Goal: Complete application form

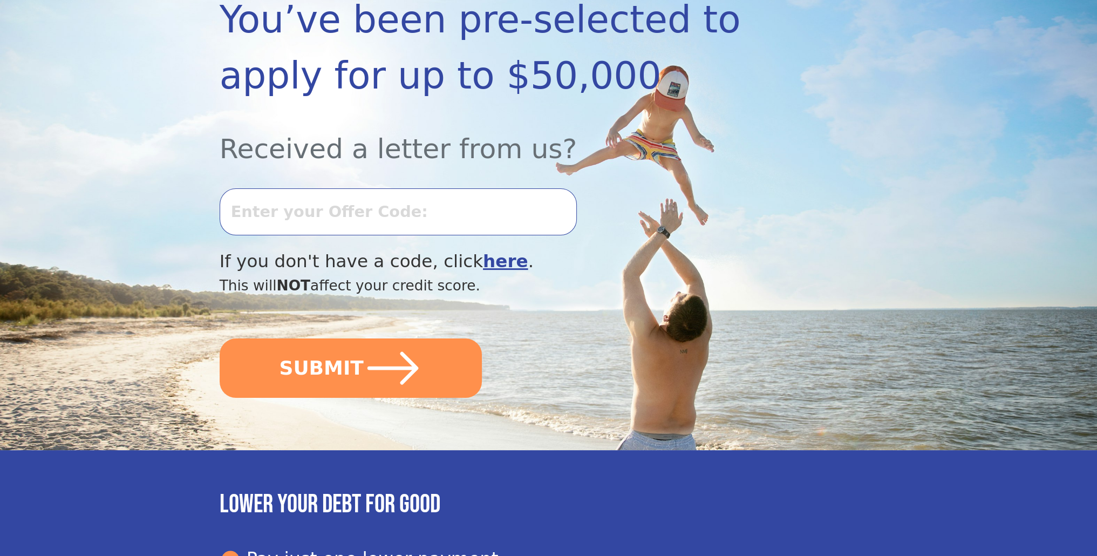
scroll to position [54, 0]
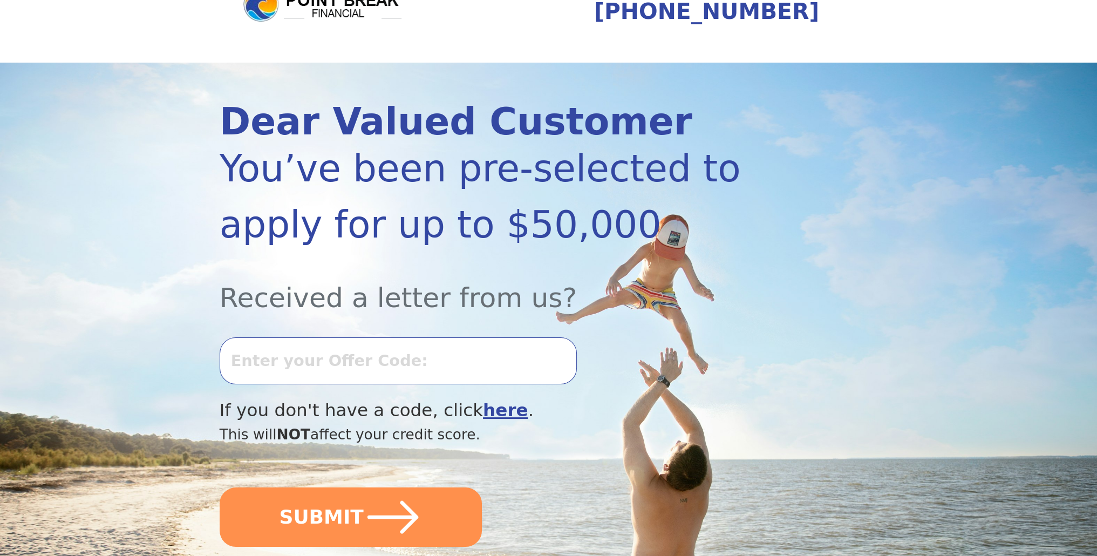
click at [537, 377] on input "text" at bounding box center [398, 360] width 357 height 46
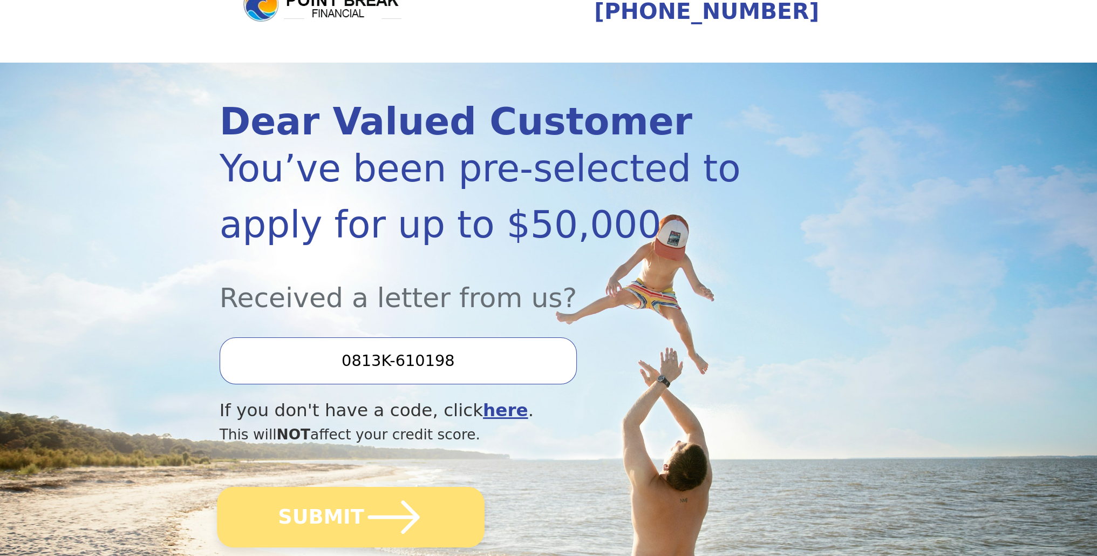
type input "0813K-610198"
click at [431, 535] on button "SUBMIT" at bounding box center [351, 517] width 268 height 60
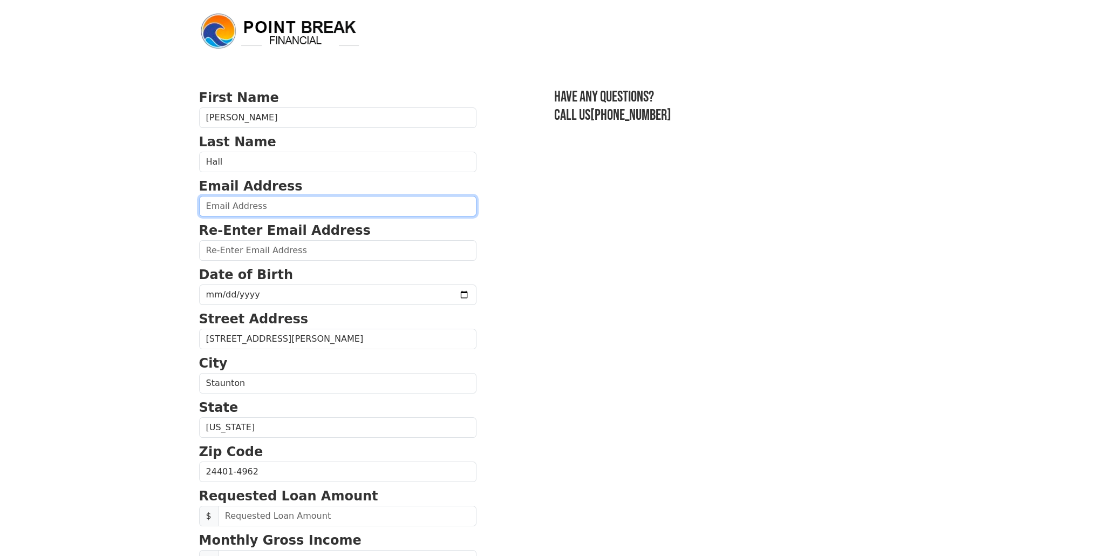
click at [281, 200] on input "email" at bounding box center [337, 206] width 277 height 21
type input "jerry.hall@merck.com"
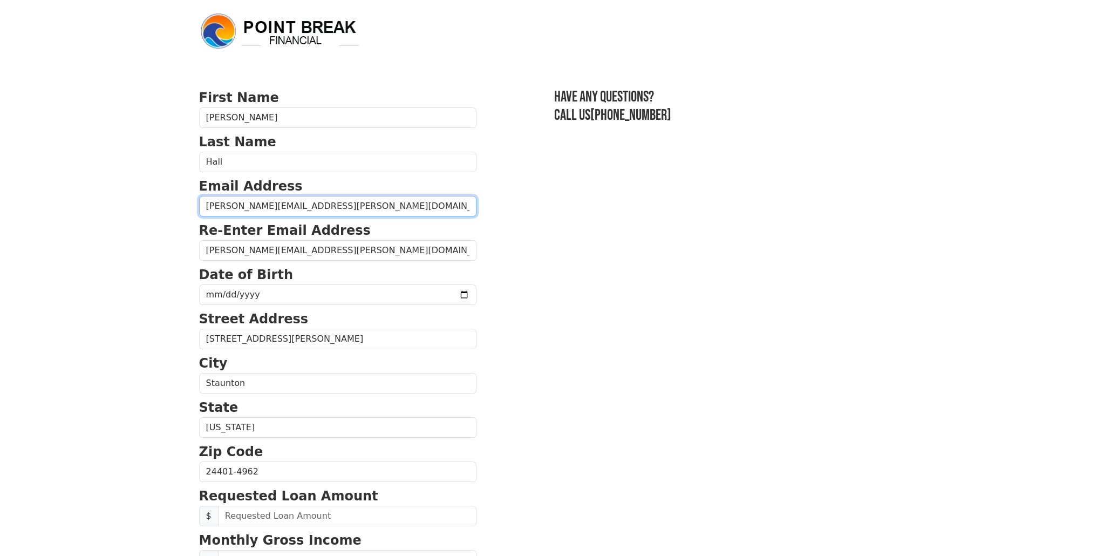
type input "(540) 241-1063"
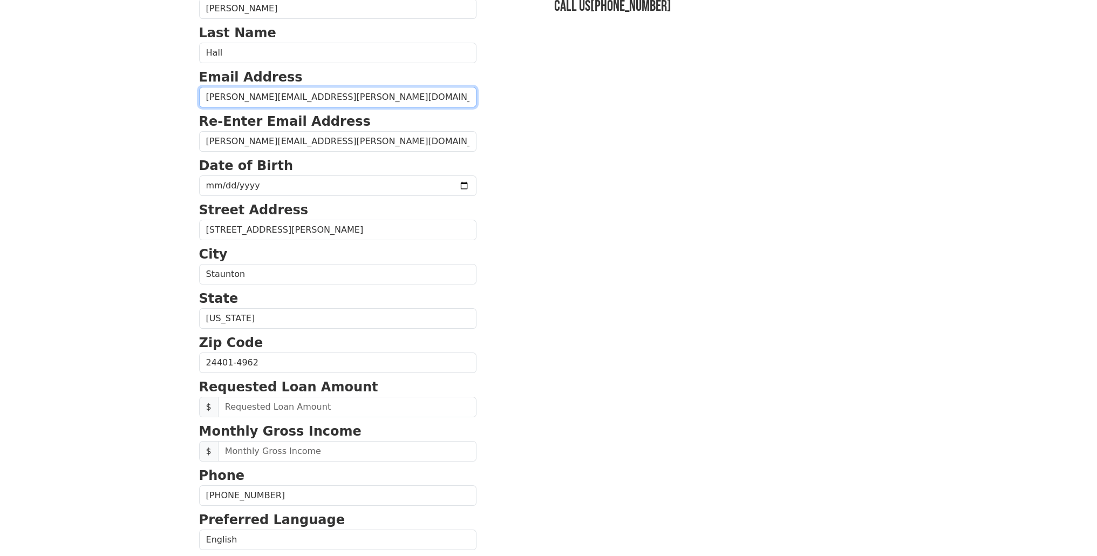
scroll to position [30, 0]
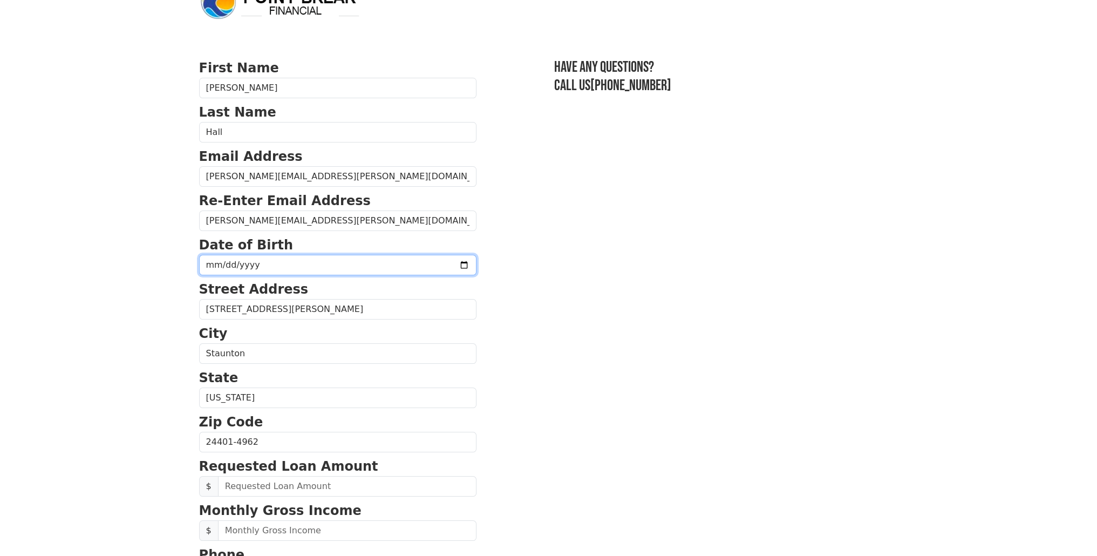
click at [298, 266] on input "date" at bounding box center [337, 265] width 277 height 21
type input "1977-11-07"
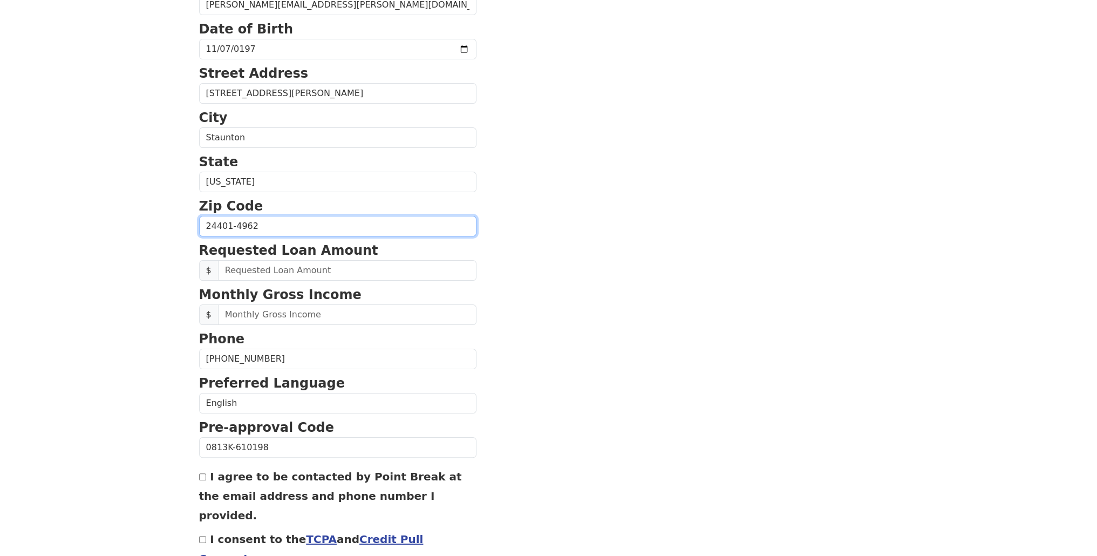
click at [263, 222] on input "24401-4962" at bounding box center [337, 226] width 277 height 21
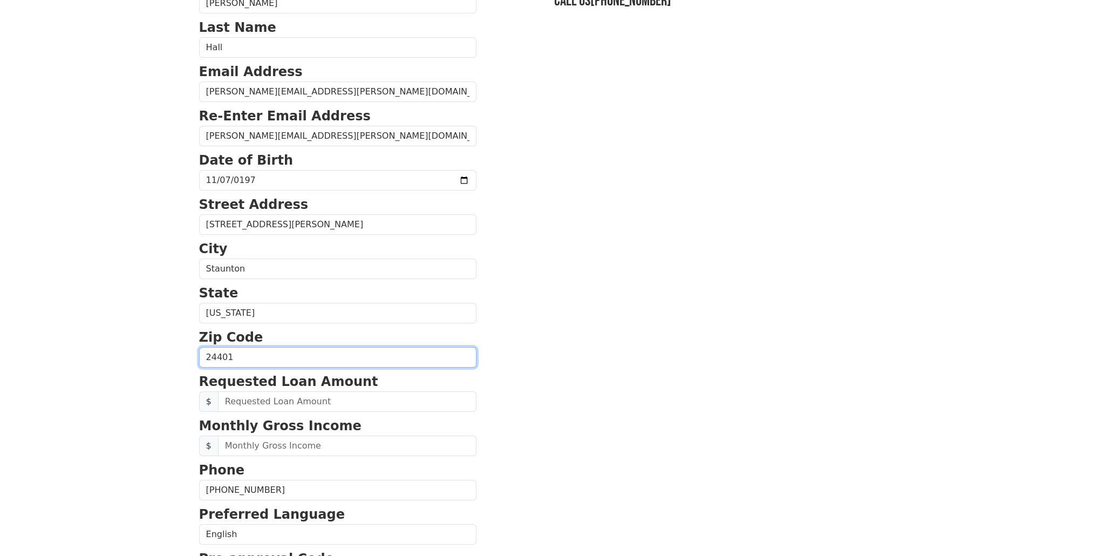
scroll to position [0, 0]
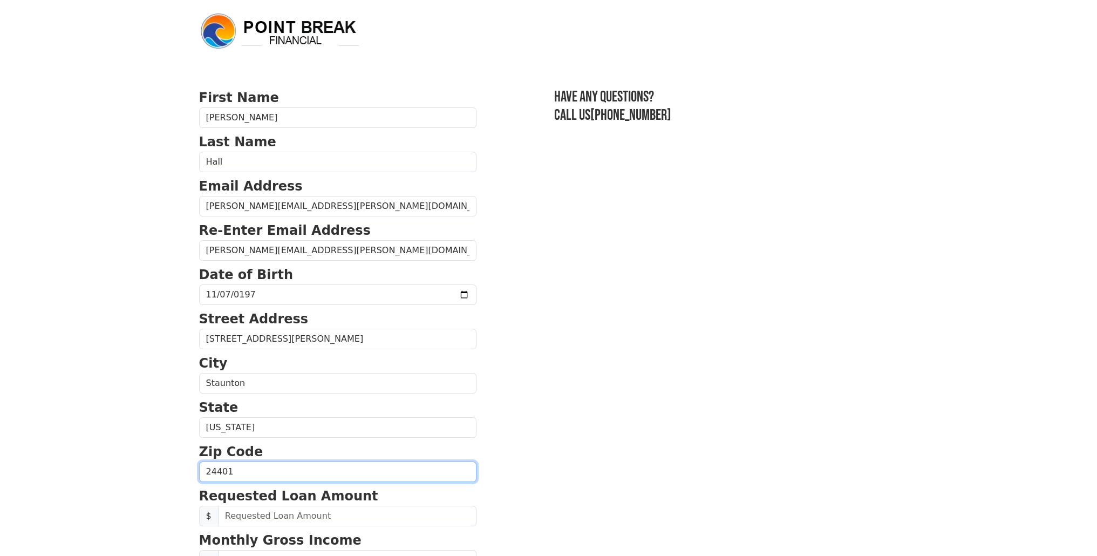
type input "24401"
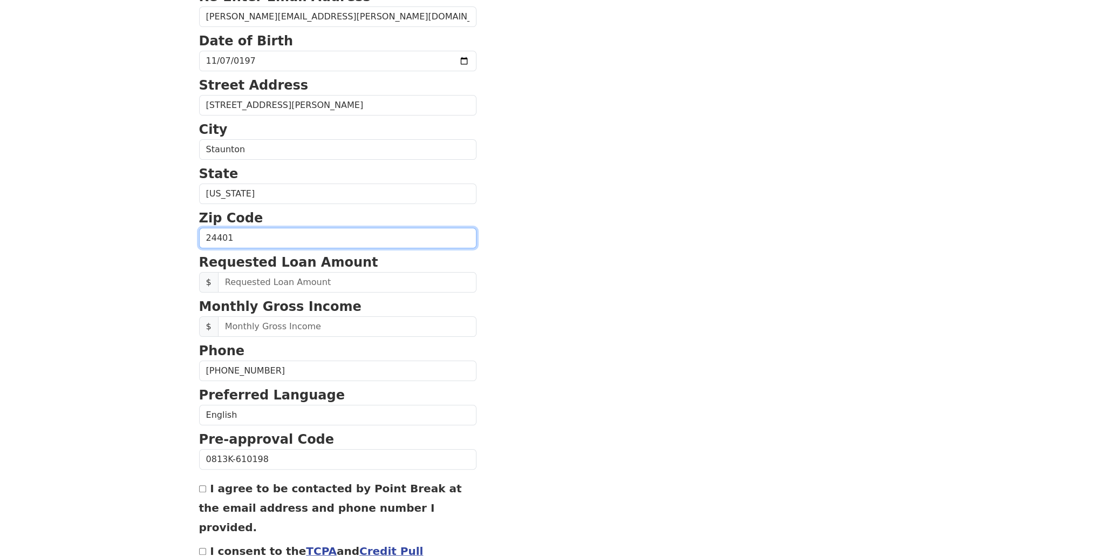
scroll to position [300, 0]
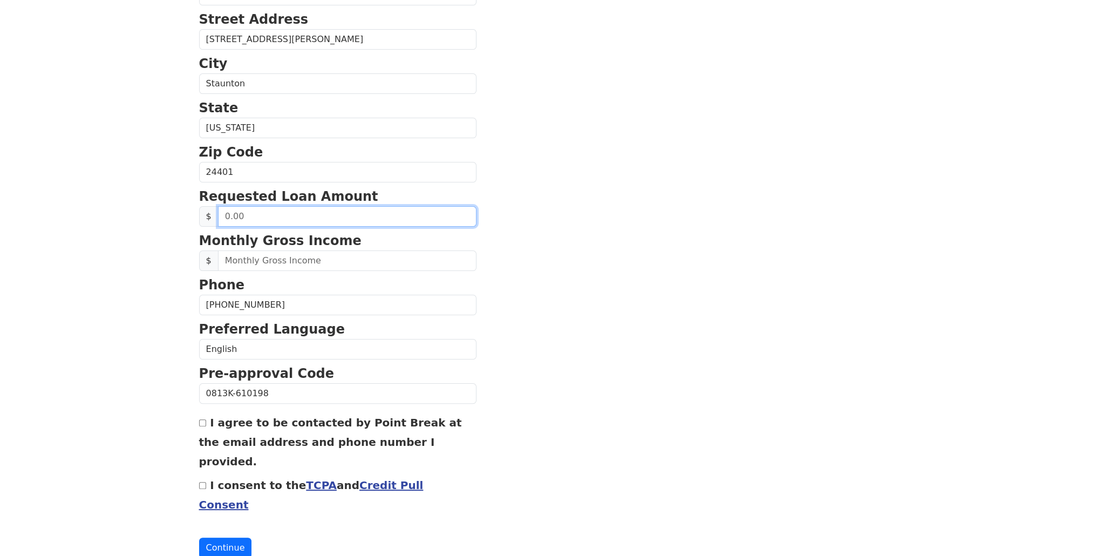
click at [242, 213] on input "text" at bounding box center [347, 216] width 259 height 21
type input "20,000.00"
click at [295, 217] on input "20,000.00" at bounding box center [347, 216] width 259 height 21
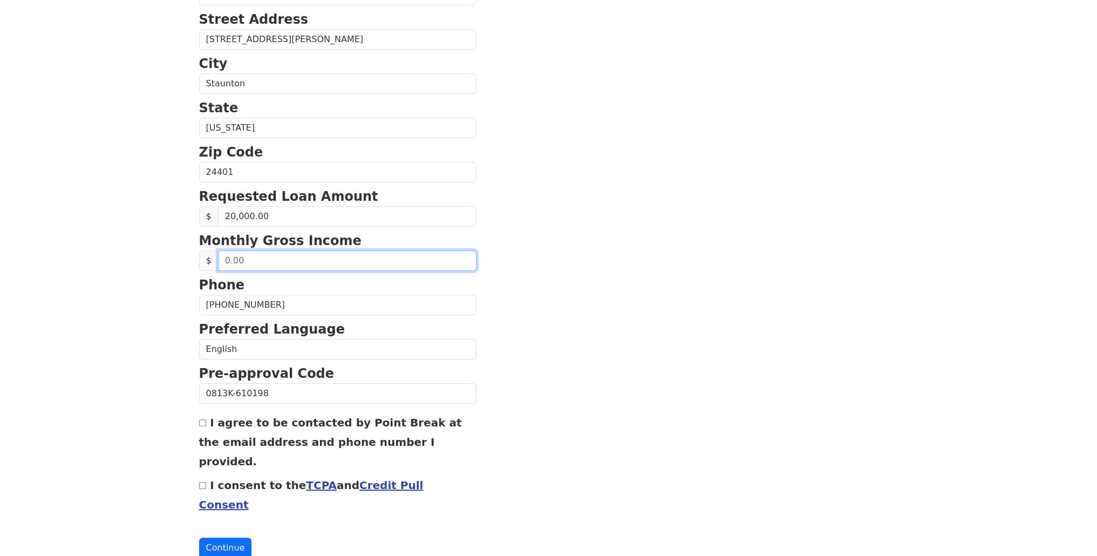
click at [263, 256] on input "text" at bounding box center [347, 260] width 259 height 21
type input "9,000.00"
click at [240, 426] on label "I agree to be contacted by Point Break at the email address and phone number I …" at bounding box center [330, 442] width 263 height 52
click at [206, 426] on input "I agree to be contacted by Point Break at the email address and phone number I …" at bounding box center [202, 422] width 7 height 7
checkbox input "true"
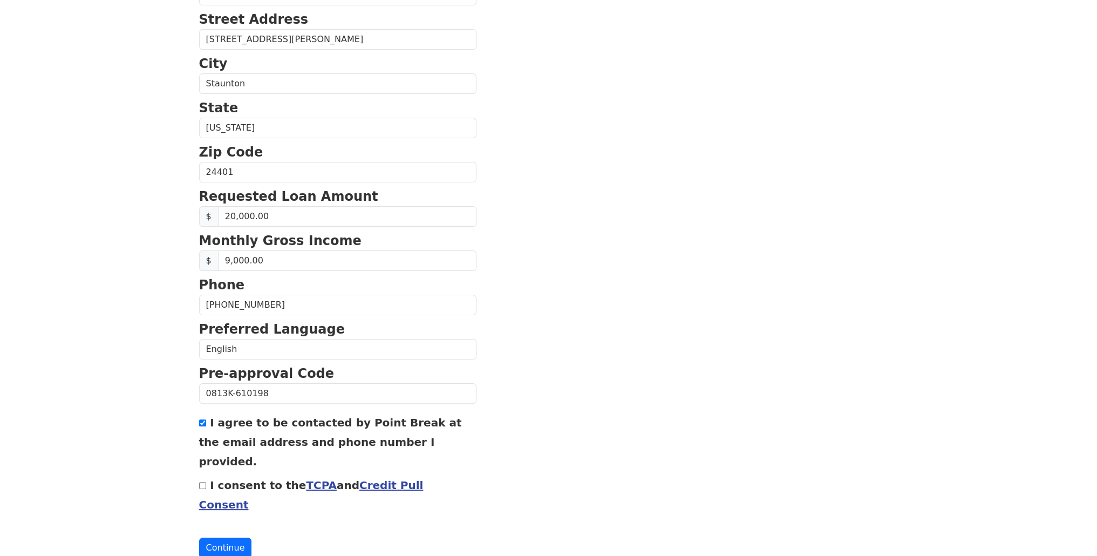
click at [215, 479] on label "I consent to the TCPA and Credit Pull Consent" at bounding box center [311, 495] width 225 height 32
click at [206, 482] on input "I consent to the TCPA and Credit Pull Consent" at bounding box center [202, 485] width 7 height 7
checkbox input "true"
click at [230, 538] on button "Continue" at bounding box center [225, 548] width 53 height 21
